Goal: Find specific page/section: Find specific page/section

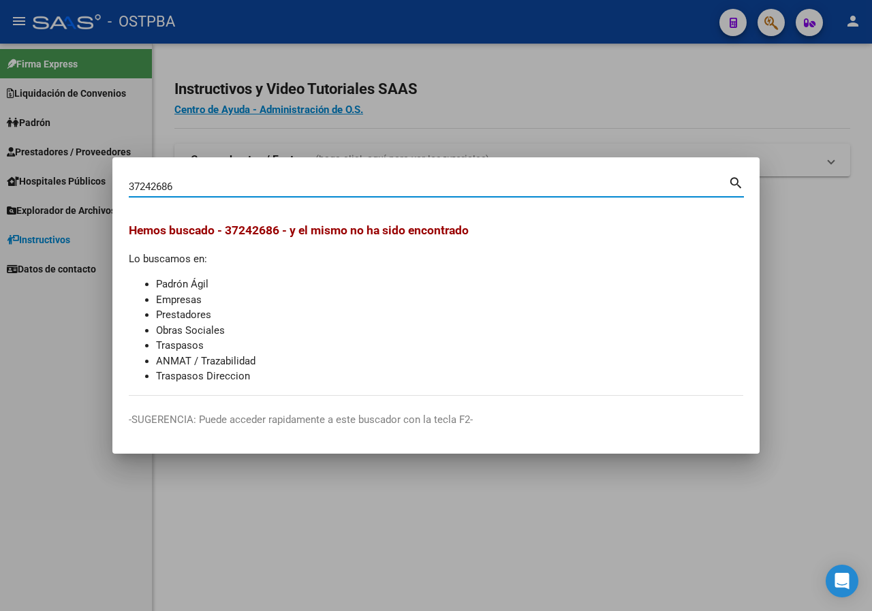
click at [227, 190] on input "37242686" at bounding box center [428, 186] width 599 height 12
type input "40915561"
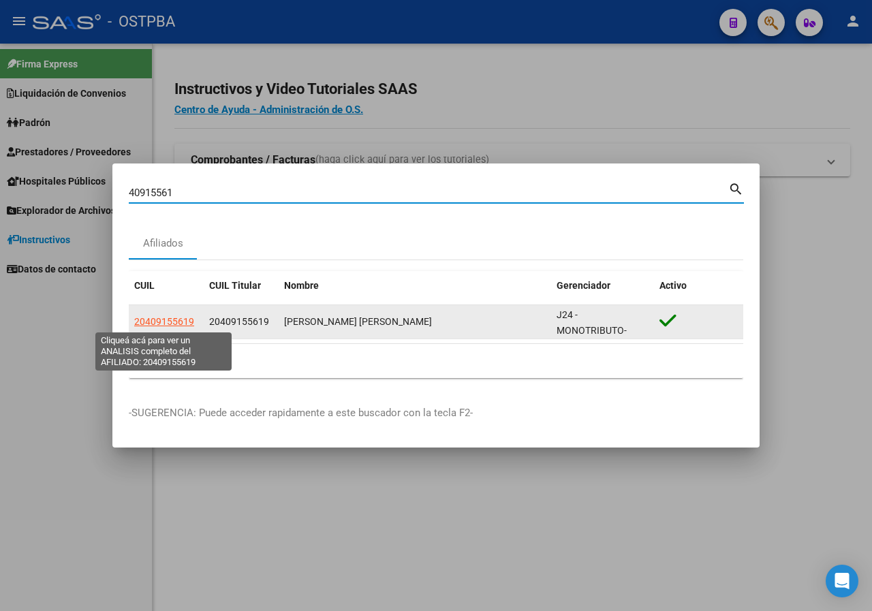
click at [159, 324] on span "20409155619" at bounding box center [164, 321] width 60 height 11
type textarea "20409155619"
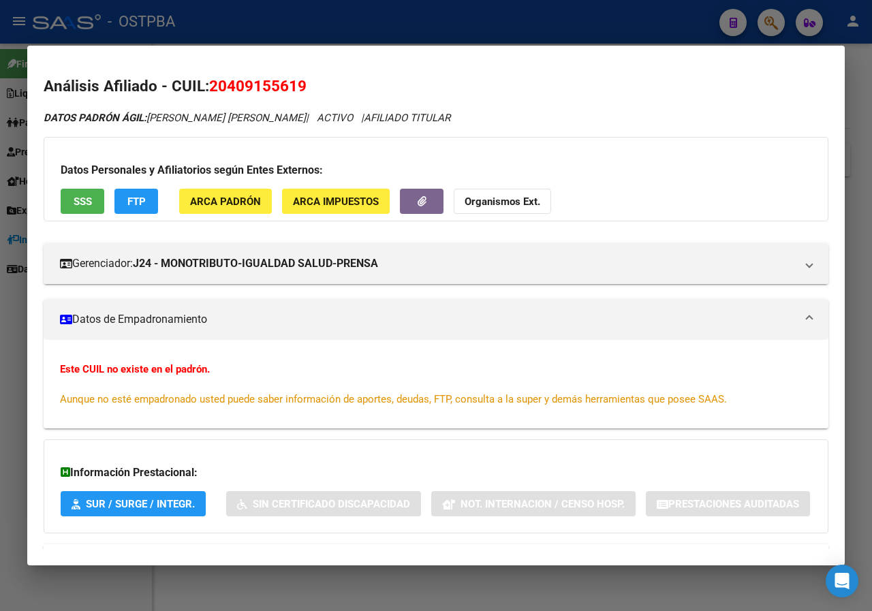
click at [0, 269] on div at bounding box center [436, 305] width 872 height 611
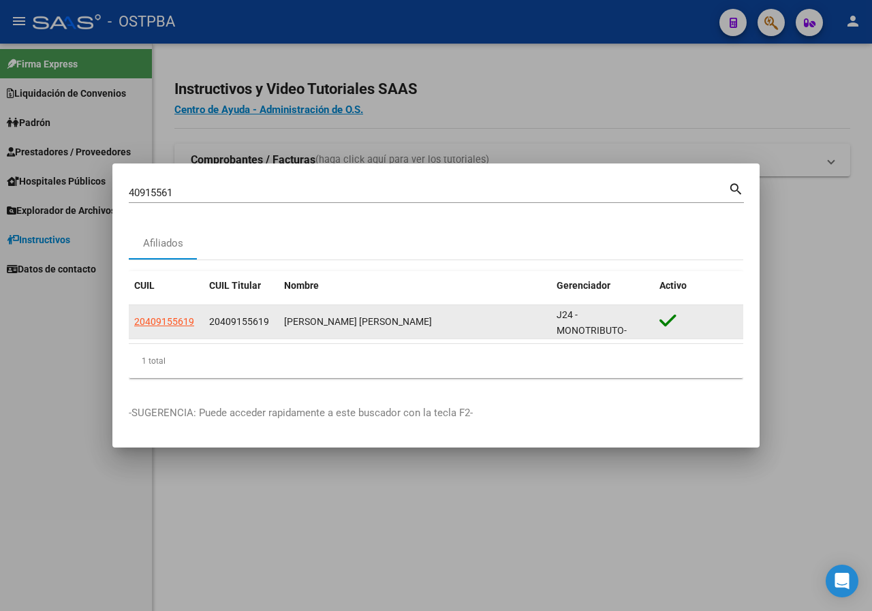
drag, startPoint x: 282, startPoint y: 320, endPoint x: 396, endPoint y: 320, distance: 114.4
click at [396, 320] on datatable-body-cell "[PERSON_NAME] [PERSON_NAME]" at bounding box center [415, 321] width 272 height 33
copy div "[PERSON_NAME] [PERSON_NAME]"
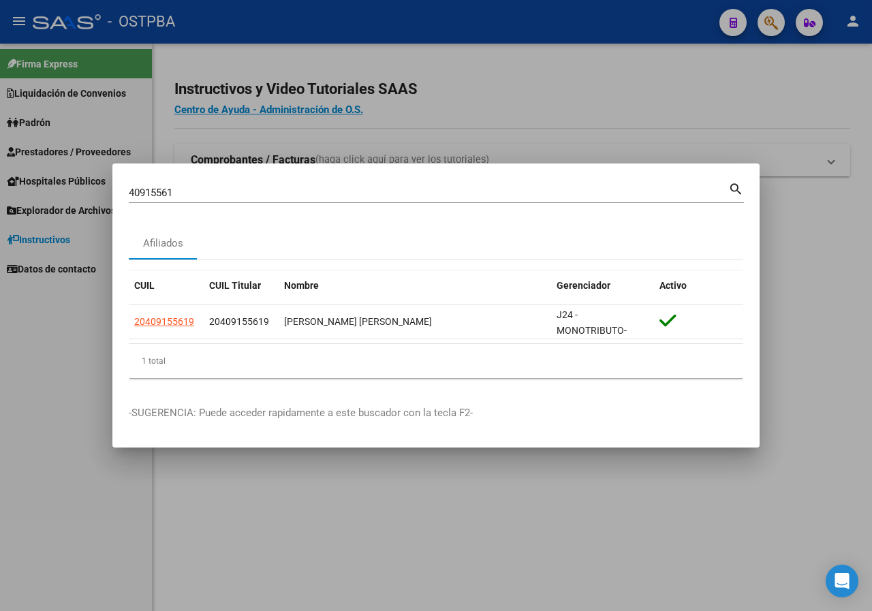
click at [203, 195] on input "40915561" at bounding box center [428, 193] width 599 height 12
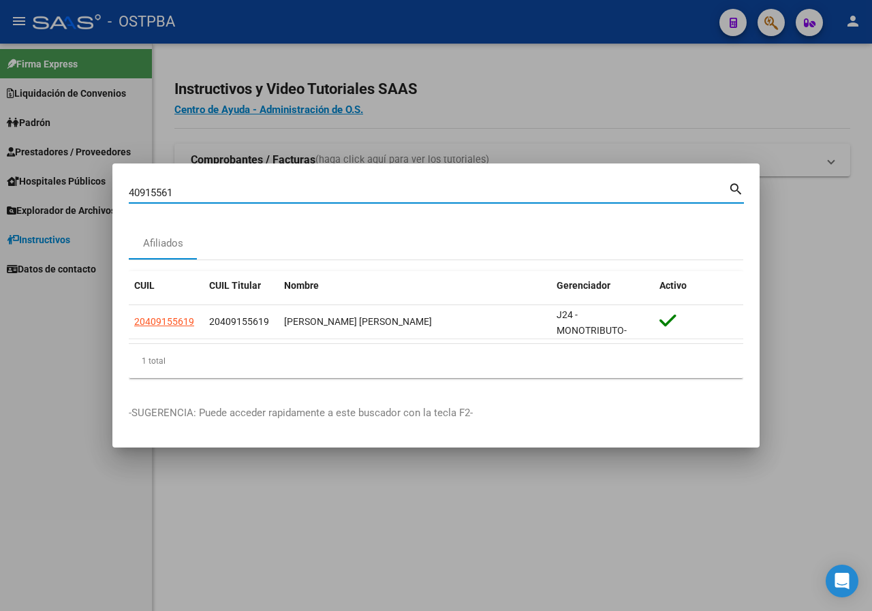
click at [203, 195] on input "40915561" at bounding box center [428, 193] width 599 height 12
click at [180, 203] on div "40915561 Buscar (apellido, dni, [PERSON_NAME], nro traspaso, cuit, obra social)" at bounding box center [428, 193] width 599 height 20
click at [180, 199] on input "40915561" at bounding box center [428, 193] width 599 height 12
paste input "95812263"
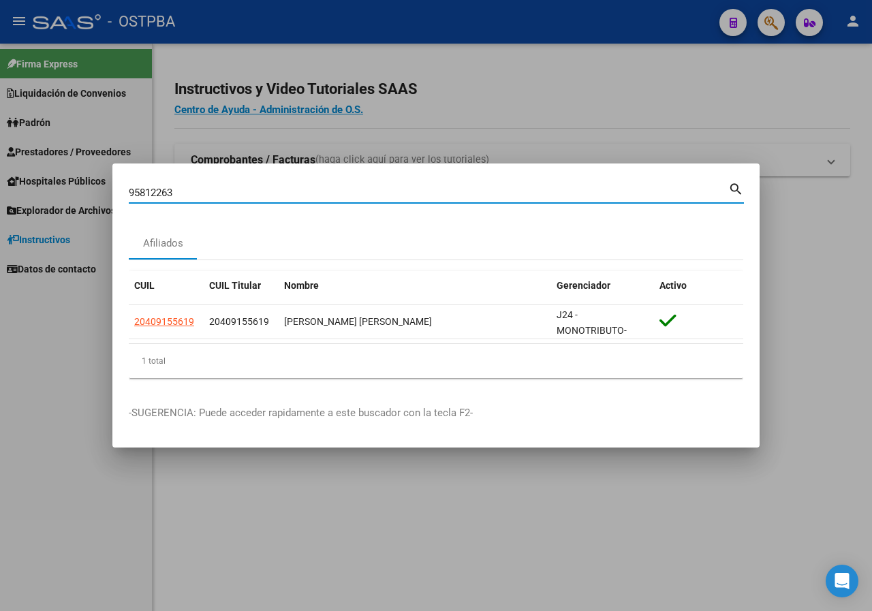
type input "95812263"
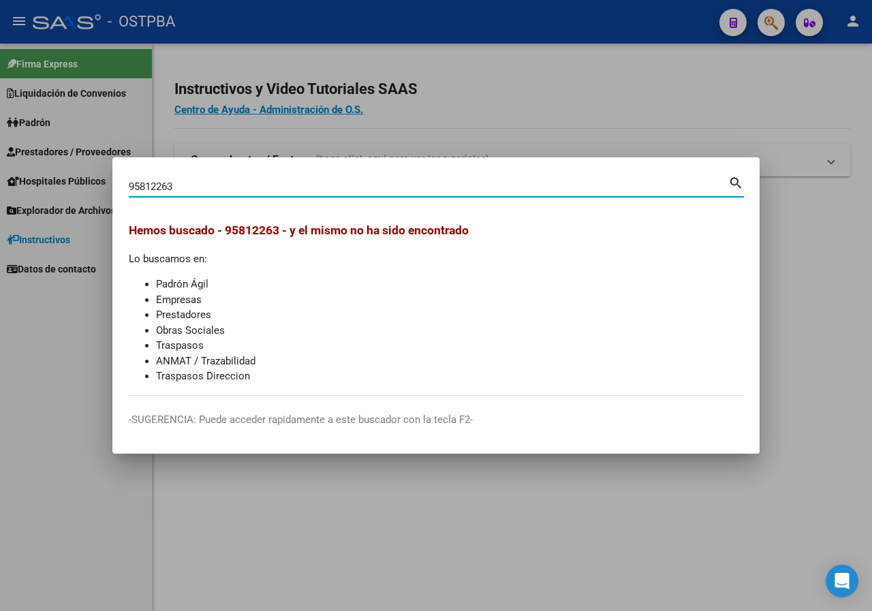
click at [176, 186] on input "95812263" at bounding box center [428, 186] width 599 height 12
